Goal: Transaction & Acquisition: Purchase product/service

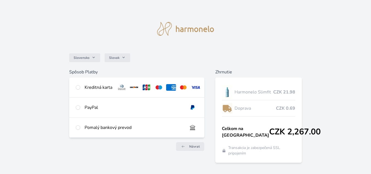
click at [80, 90] on div at bounding box center [78, 87] width 4 height 7
radio input "true"
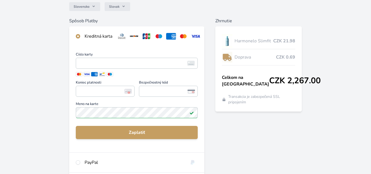
scroll to position [52, 0]
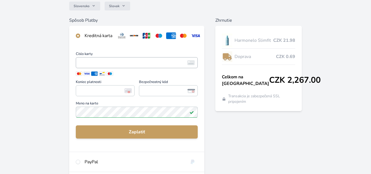
click at [90, 62] on span "<p>Your browser does not support iframes.</p>" at bounding box center [137, 62] width 122 height 11
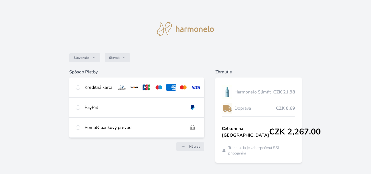
click at [90, 89] on div "Kreditná karta" at bounding box center [99, 87] width 28 height 7
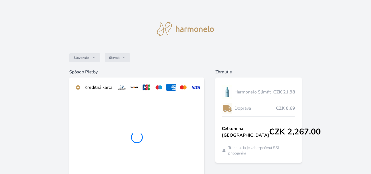
radio input "true"
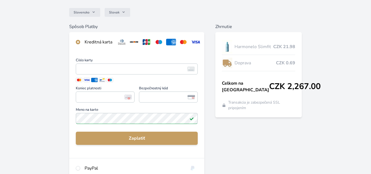
scroll to position [49, 0]
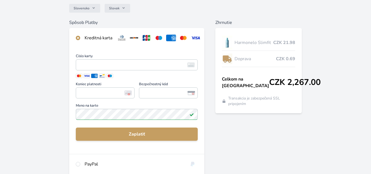
click at [40, 65] on div "Slovensko Slovak Spôsob Platby Kreditná karta Číslo karty <p>Your browser does …" at bounding box center [185, 87] width 371 height 272
